Goal: Information Seeking & Learning: Learn about a topic

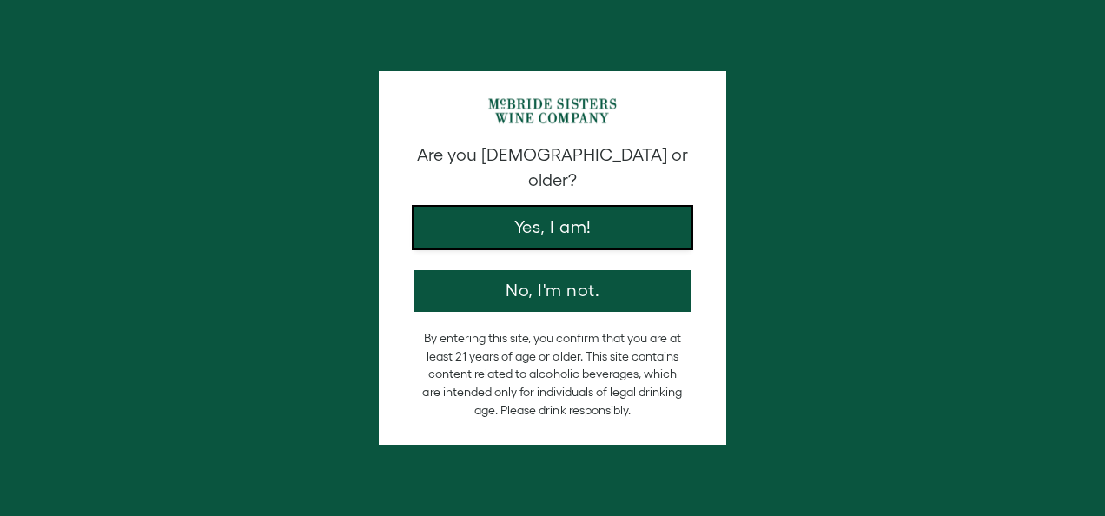
click at [518, 224] on button "Yes, I am!" at bounding box center [552, 228] width 278 height 42
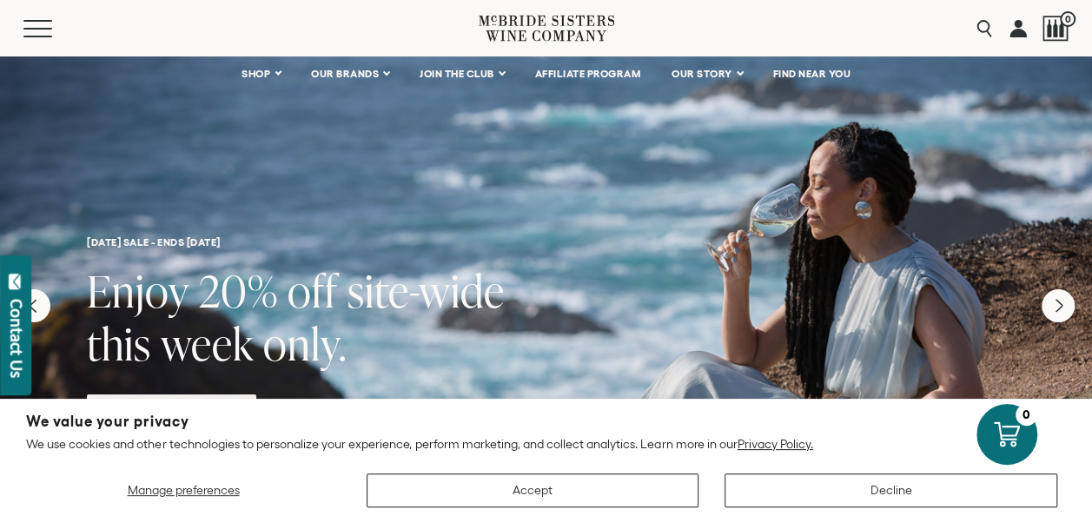
click at [803, 472] on div "Manage preferences Accept Decline" at bounding box center [546, 483] width 1040 height 47
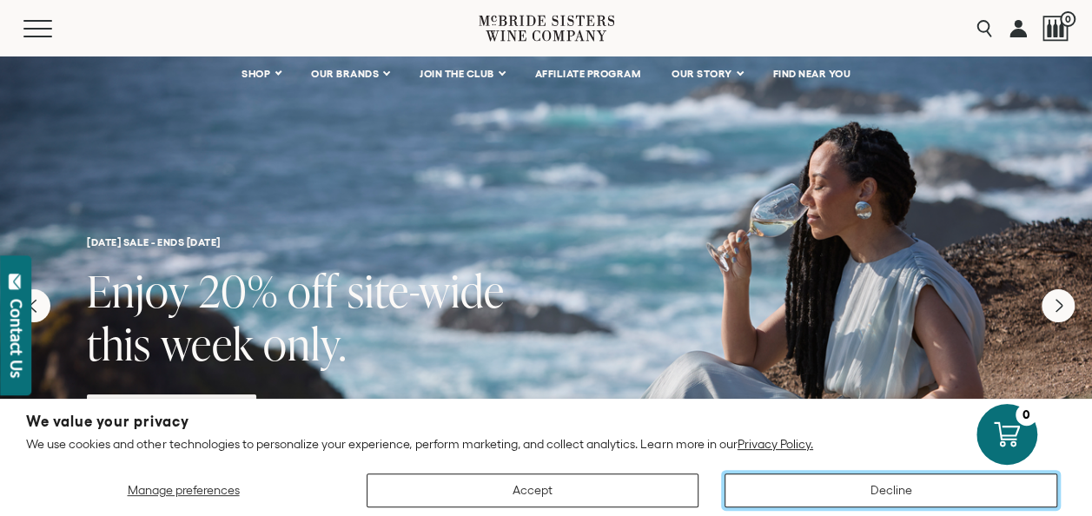
click at [813, 503] on button "Decline" at bounding box center [890, 490] width 333 height 34
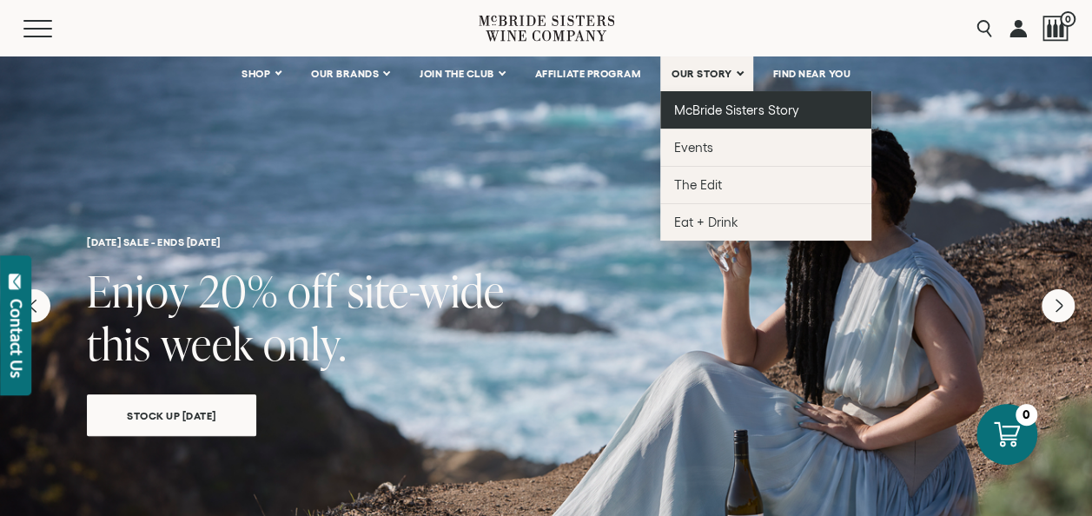
click at [721, 106] on span "McBride Sisters Story" at bounding box center [736, 109] width 124 height 15
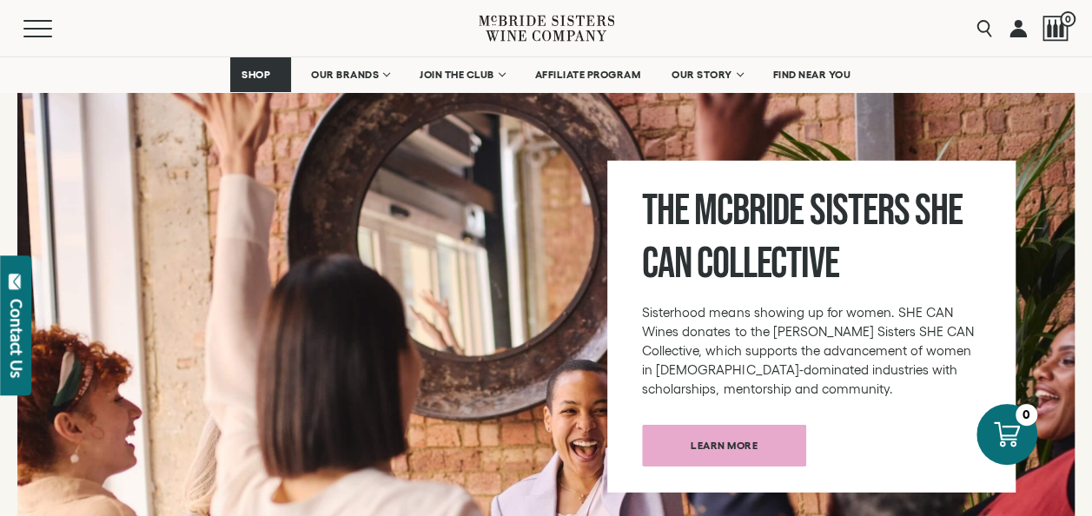
scroll to position [6021, 0]
